Goal: Browse casually

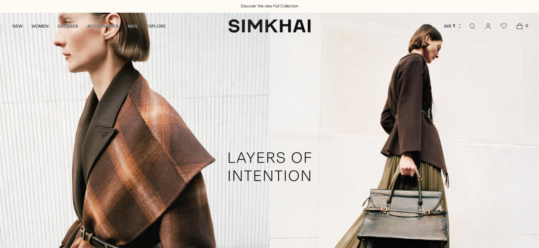
scroll to position [359, 0]
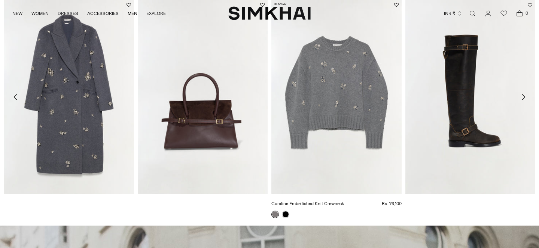
click at [0, 0] on img "Coraline Embellished Knit Crewneck" at bounding box center [0, 0] width 0 height 0
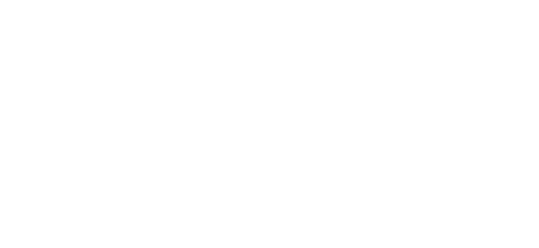
scroll to position [0, 0]
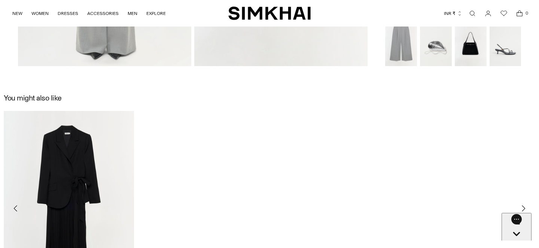
scroll to position [744, 0]
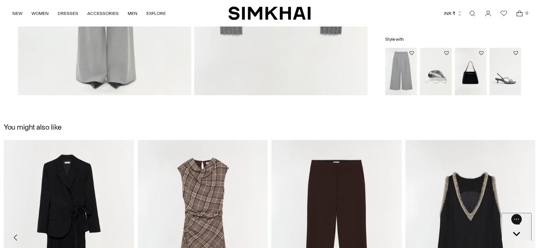
click at [0, 0] on img "Bridget Metal Oyster Clutch" at bounding box center [0, 0] width 0 height 0
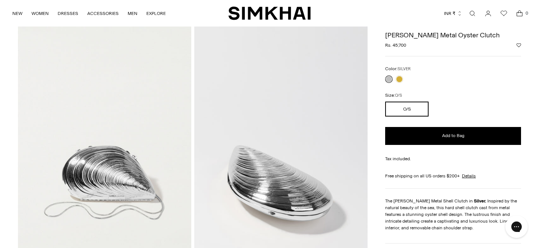
scroll to position [28, 0]
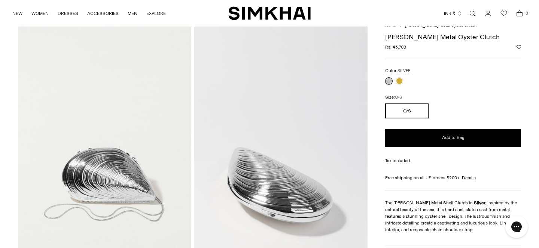
drag, startPoint x: 416, startPoint y: 48, endPoint x: 379, endPoint y: 51, distance: 36.8
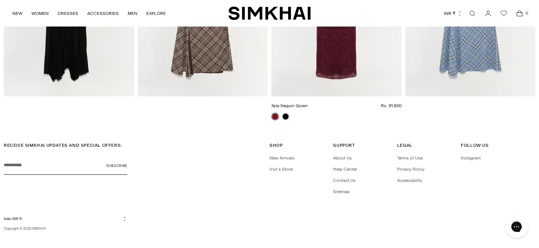
scroll to position [963, 0]
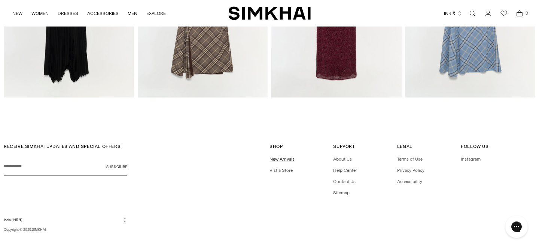
click at [279, 159] on link "New Arrivals" at bounding box center [281, 159] width 25 height 5
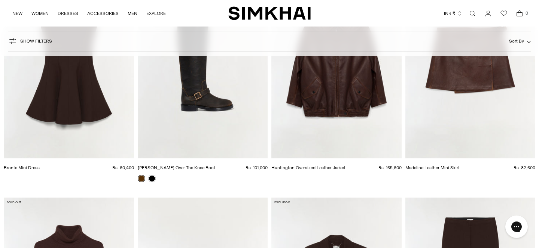
scroll to position [2298, 0]
